Goal: Transaction & Acquisition: Obtain resource

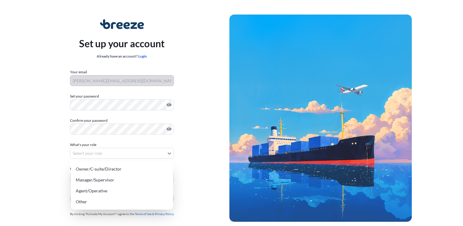
click at [104, 149] on body "Set up your account Already have an account? Login Your email chris@allmed.ie S…" at bounding box center [229, 121] width 459 height 242
click at [99, 199] on div "Other" at bounding box center [121, 201] width 97 height 11
select select "other"
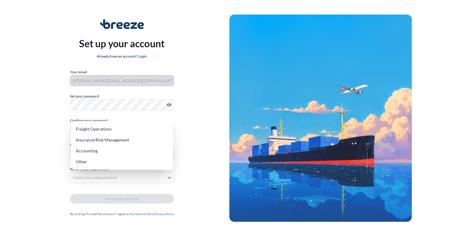
click at [98, 180] on body "Set up your account Already have an account? Login Your email chris@allmed.ie S…" at bounding box center [229, 121] width 459 height 242
click at [101, 134] on div "Freight Operations" at bounding box center [121, 129] width 97 height 11
select select "freight operations"
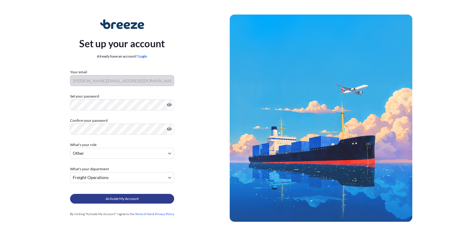
click at [105, 195] on button "Activate My Account" at bounding box center [122, 199] width 104 height 10
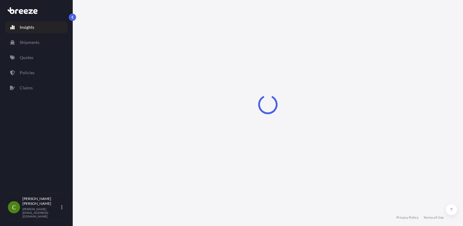
select select "2025"
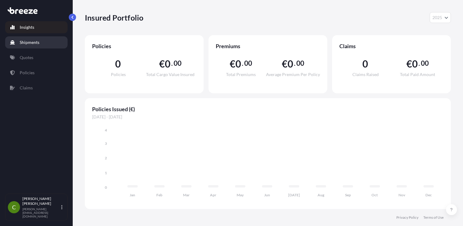
click at [58, 44] on link "Shipments" at bounding box center [36, 42] width 62 height 12
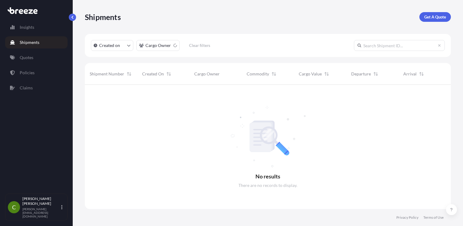
scroll to position [142, 361]
click at [55, 52] on link "Quotes" at bounding box center [36, 58] width 62 height 12
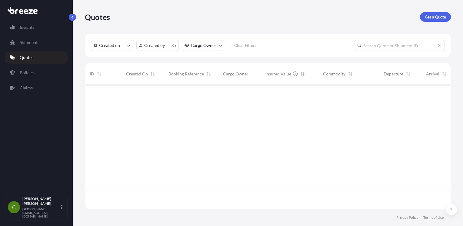
scroll to position [123, 361]
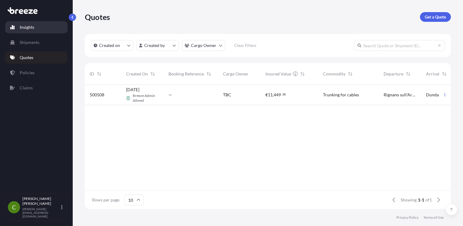
click at [37, 31] on link "Insights" at bounding box center [36, 27] width 62 height 12
select select "2025"
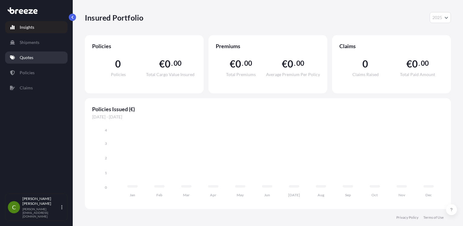
click at [33, 54] on link "Quotes" at bounding box center [36, 58] width 62 height 12
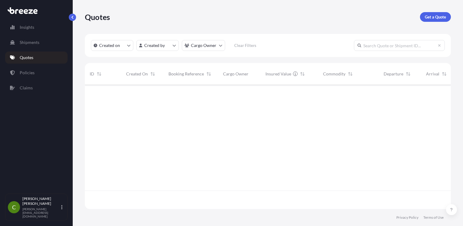
scroll to position [123, 361]
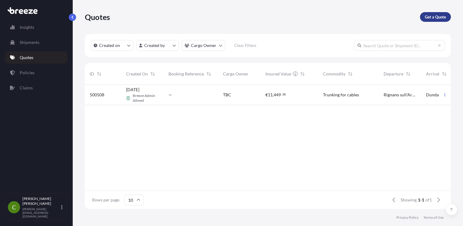
click at [435, 15] on p "Get a Quote" at bounding box center [435, 17] width 21 height 6
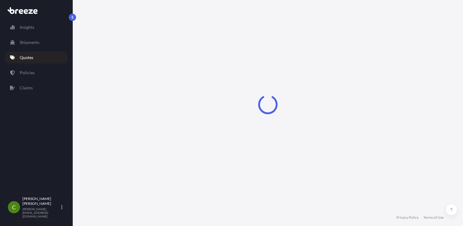
select select "Sea"
select select "1"
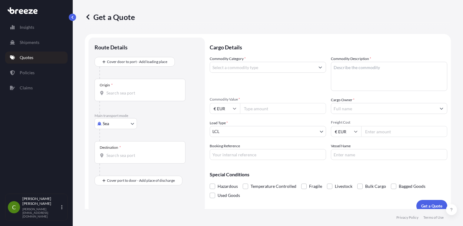
scroll to position [6, 0]
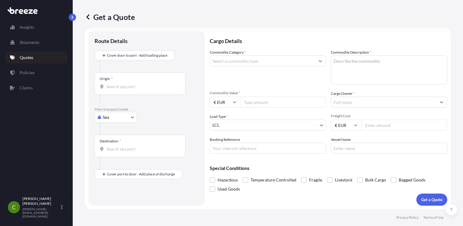
click at [124, 81] on div "Origin *" at bounding box center [140, 83] width 91 height 22
click at [124, 84] on input "Origin *" at bounding box center [142, 87] width 72 height 6
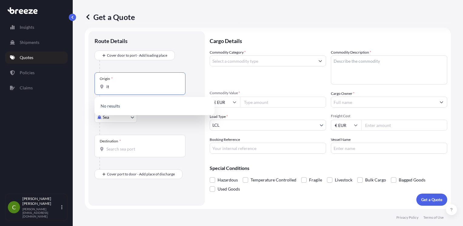
type input "i"
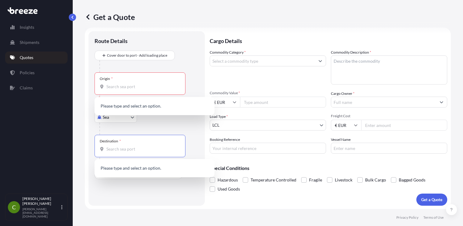
click at [115, 147] on input "Destination *" at bounding box center [142, 149] width 72 height 6
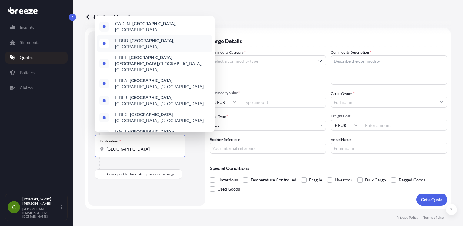
click at [126, 36] on div "IEDUB - [GEOGRAPHIC_DATA] , [GEOGRAPHIC_DATA]" at bounding box center [154, 43] width 115 height 17
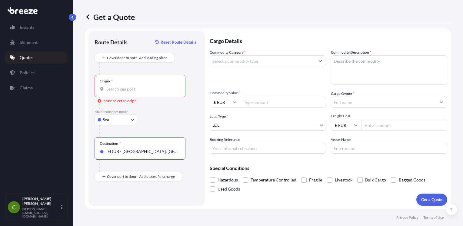
type input "IEDUB - [GEOGRAPHIC_DATA], [GEOGRAPHIC_DATA]"
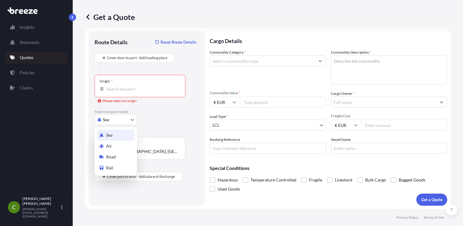
click at [117, 121] on body "0 options available. 8 options available. Insights Shipments Quotes Policies Cl…" at bounding box center [231, 113] width 463 height 226
click at [115, 159] on div "Sea Air Road Rail" at bounding box center [116, 151] width 42 height 48
select select "Road"
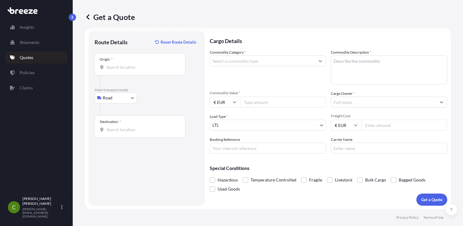
click at [122, 60] on div "Origin *" at bounding box center [140, 64] width 91 height 22
click at [122, 64] on input "Origin *" at bounding box center [142, 67] width 72 height 6
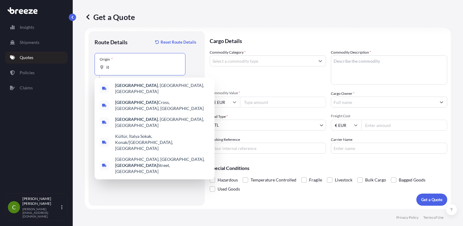
type input "i"
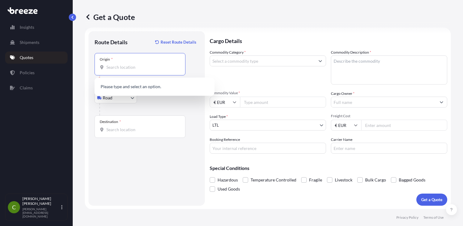
paste input "34/36 50067 [GEOGRAPHIC_DATA]"
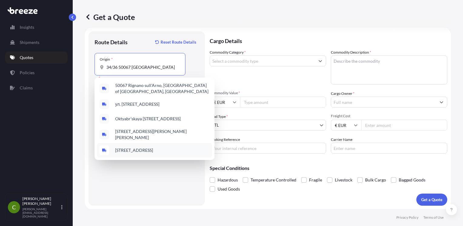
type input "34/36 50067 [GEOGRAPHIC_DATA]"
